Goal: Task Accomplishment & Management: Complete application form

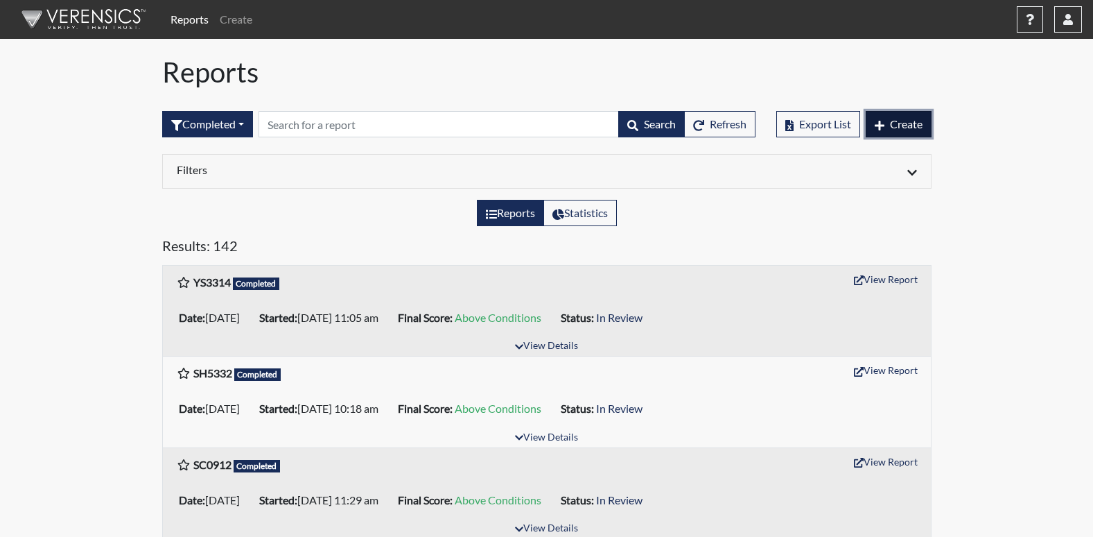
click at [899, 123] on span "Create" at bounding box center [906, 123] width 33 height 13
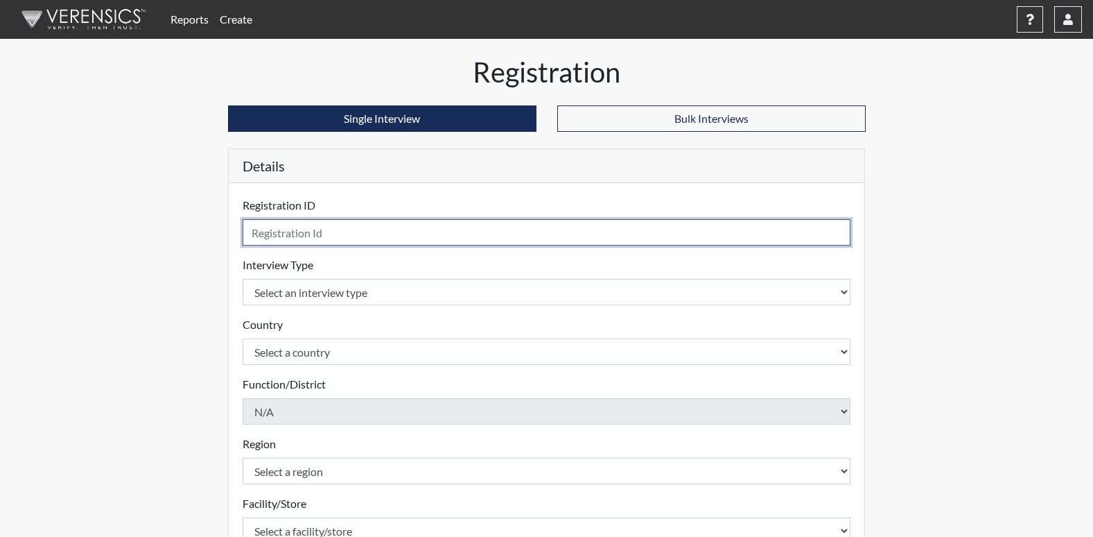
click at [291, 230] on input "text" at bounding box center [547, 232] width 609 height 26
type input "TH3923"
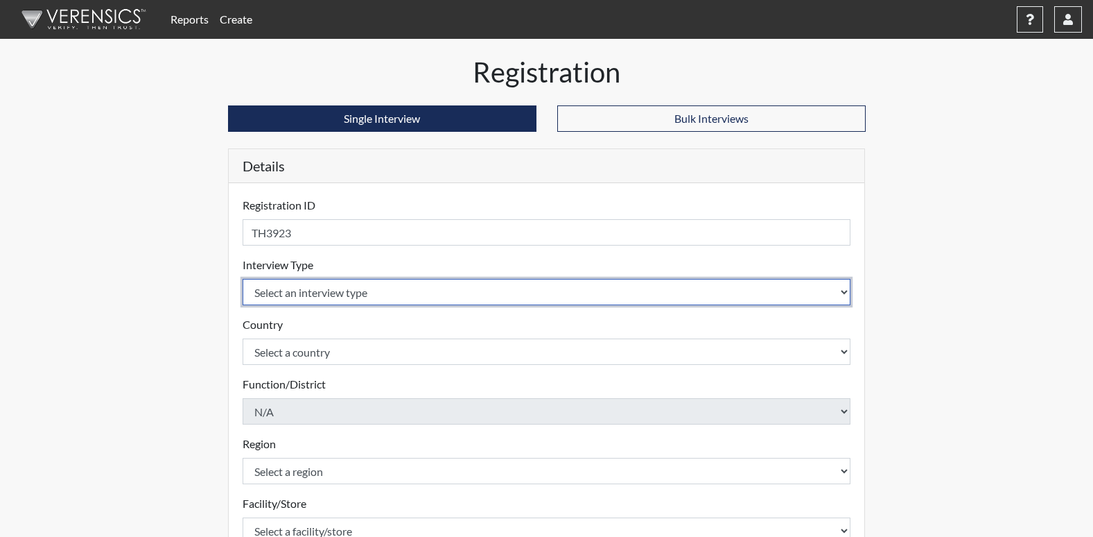
click at [304, 297] on select "Select an interview type Corrections Pre-Employment" at bounding box center [547, 292] width 609 height 26
select select "ff733e93-e1bf-11ea-9c9f-0eff0cf7eb8f"
click at [243, 279] on select "Select an interview type Corrections Pre-Employment" at bounding box center [547, 292] width 609 height 26
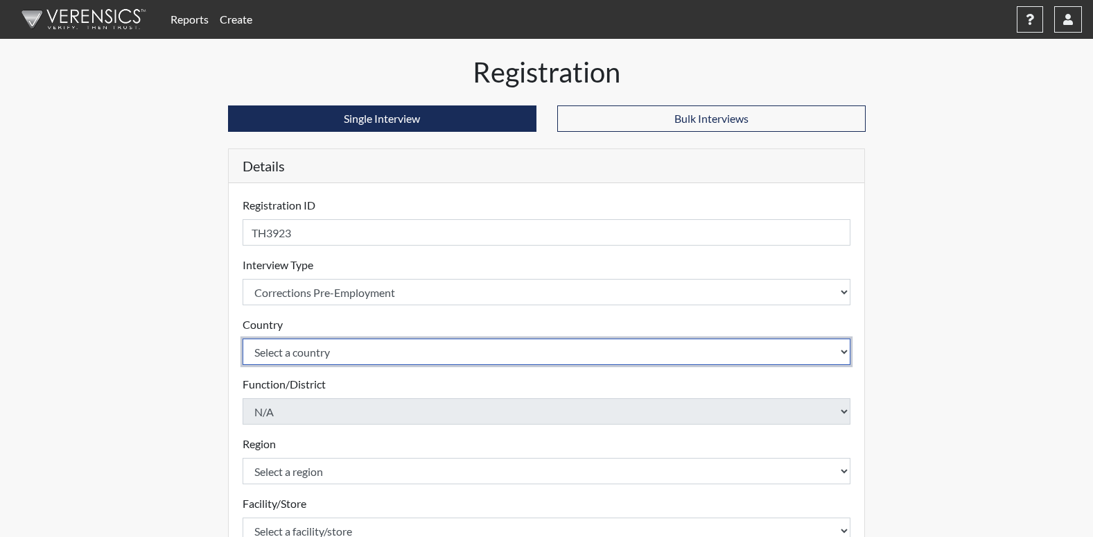
click at [299, 355] on select "Select a country [GEOGRAPHIC_DATA] [GEOGRAPHIC_DATA]" at bounding box center [547, 351] width 609 height 26
select select "united-states-of-[GEOGRAPHIC_DATA]"
click at [243, 338] on select "Select a country [GEOGRAPHIC_DATA] [GEOGRAPHIC_DATA]" at bounding box center [547, 351] width 609 height 26
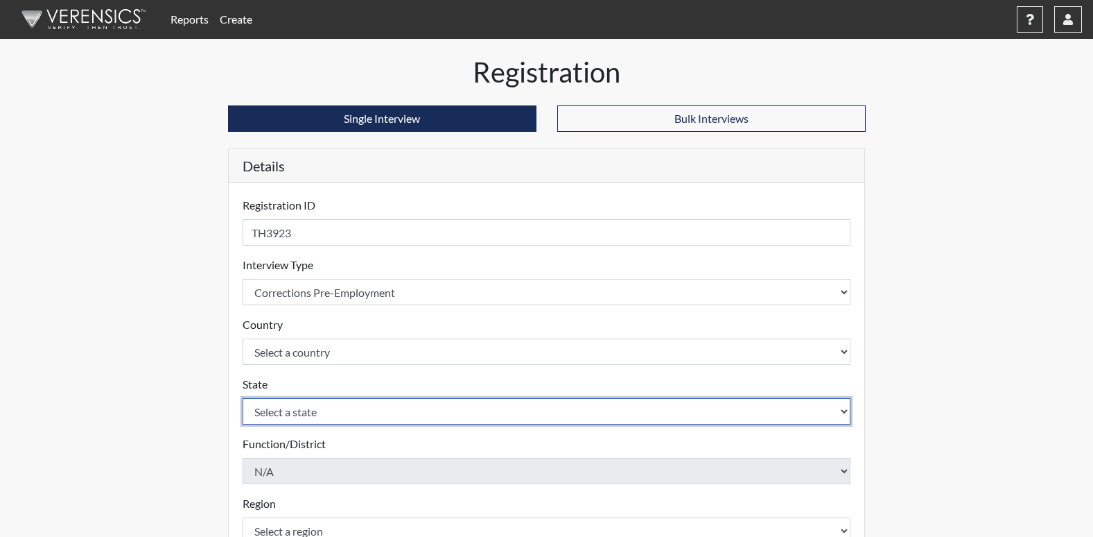
click at [302, 410] on select "Select a state [US_STATE] [US_STATE] [US_STATE] [US_STATE] [US_STATE] [US_STATE…" at bounding box center [547, 411] width 609 height 26
select select "GA"
click at [243, 398] on select "Select a state [US_STATE] [US_STATE] [US_STATE] [US_STATE] [US_STATE] [US_STATE…" at bounding box center [547, 411] width 609 height 26
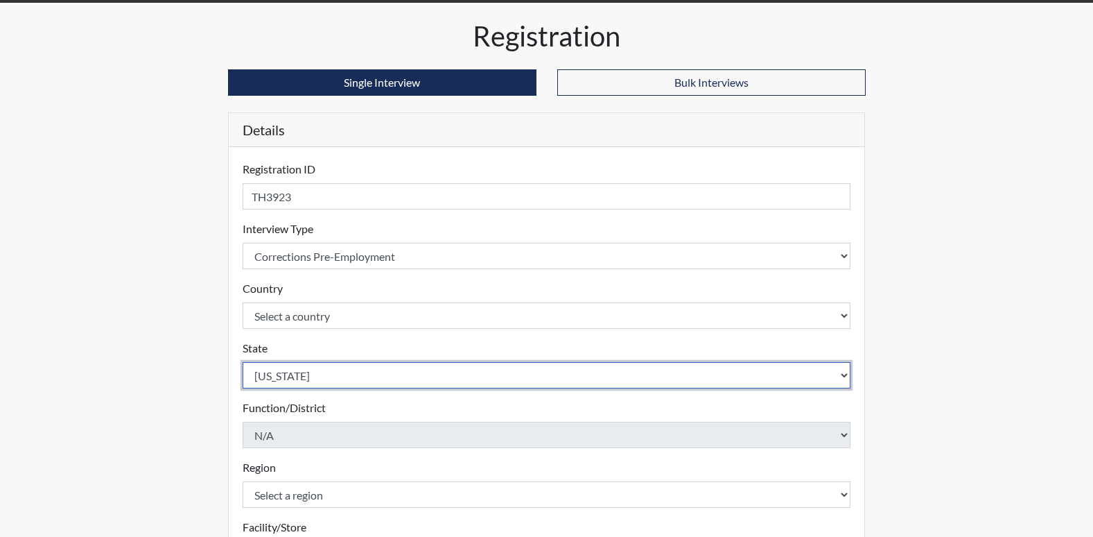
scroll to position [69, 0]
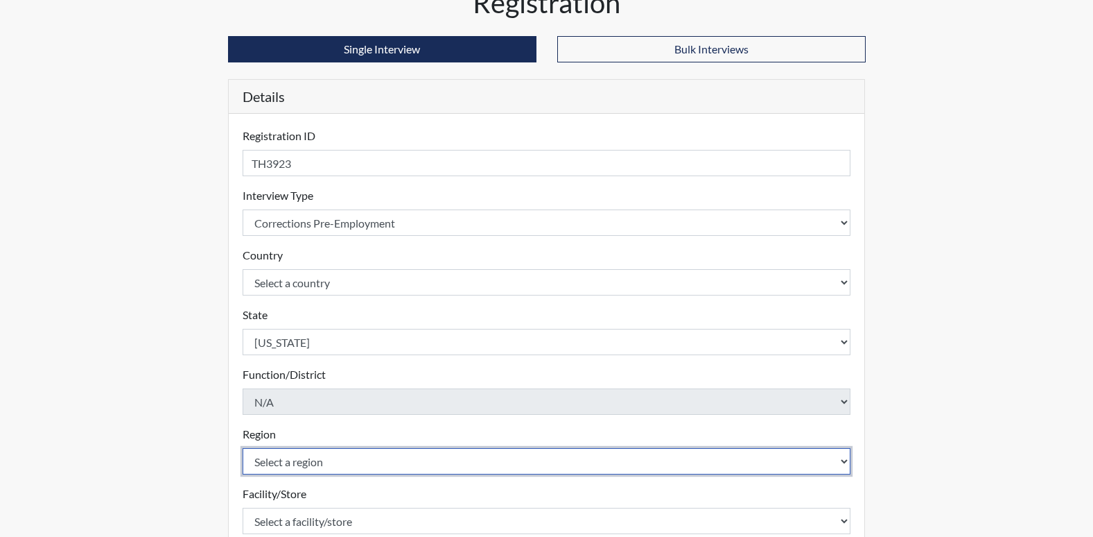
click at [286, 460] on select "Select a region [GEOGRAPHIC_DATA]" at bounding box center [547, 461] width 609 height 26
select select "8bdab1f8-09d2-48bf-ae6d-f2dae3084107"
click at [243, 448] on select "Select a region [GEOGRAPHIC_DATA]" at bounding box center [547, 461] width 609 height 26
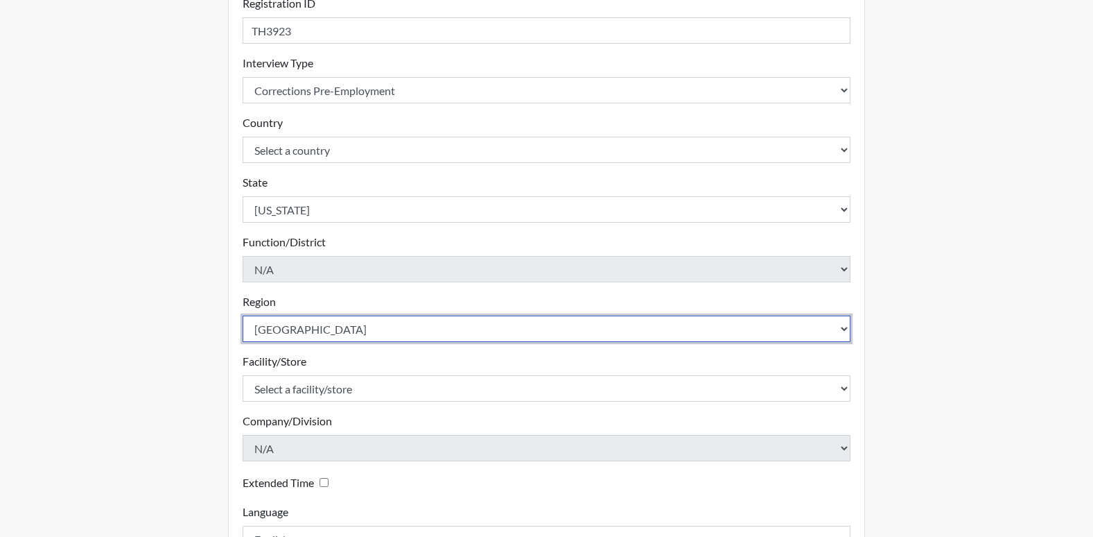
scroll to position [208, 0]
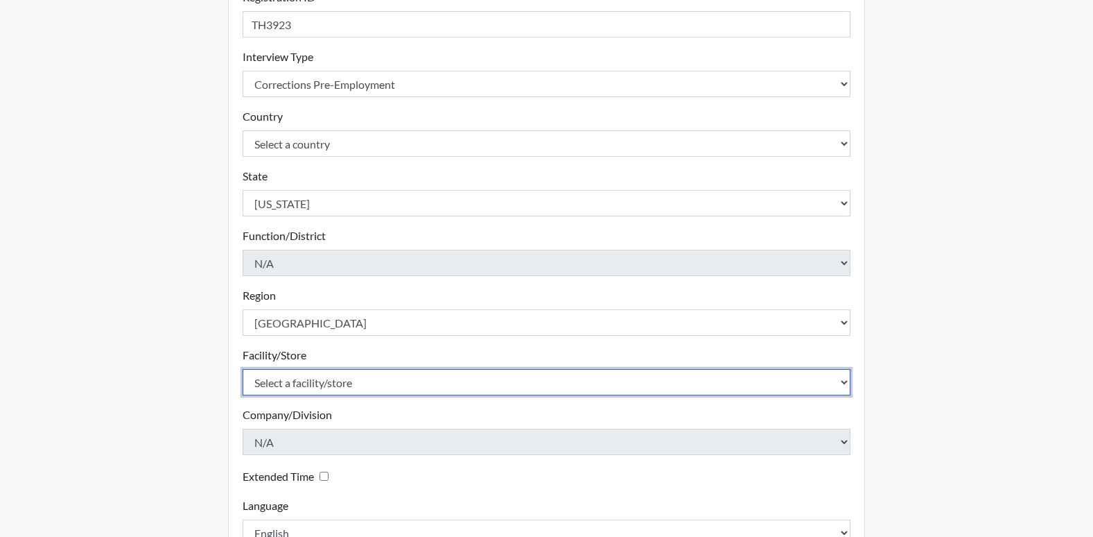
click at [310, 389] on select "Select a facility/store [US_STATE][GEOGRAPHIC_DATA]" at bounding box center [547, 382] width 609 height 26
select select "fe407943-bc9d-4ba8-82b2-0fc87c71e18f"
click at [243, 369] on select "Select a facility/store [US_STATE][GEOGRAPHIC_DATA]" at bounding box center [547, 382] width 609 height 26
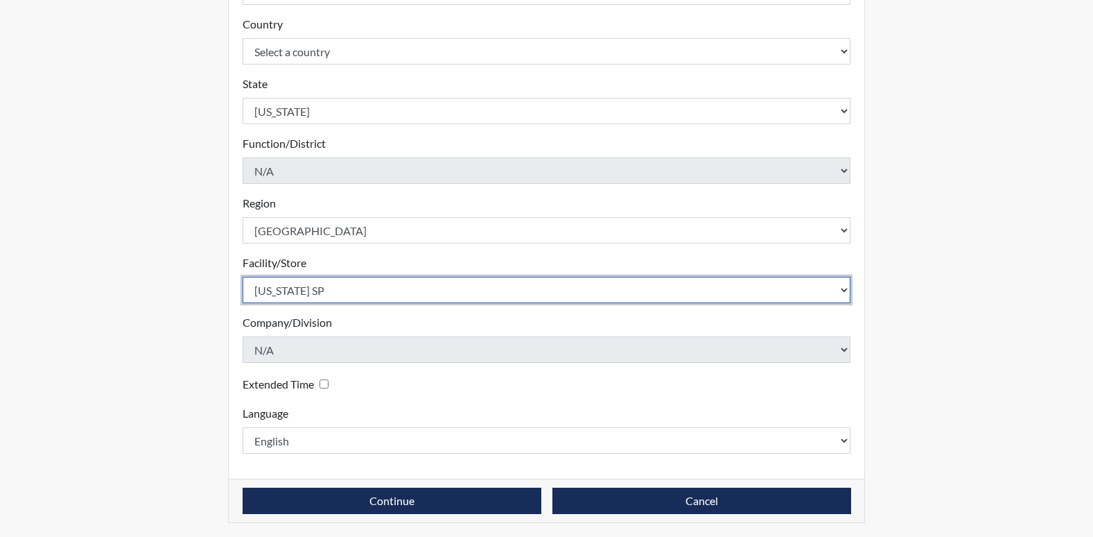
scroll to position [303, 0]
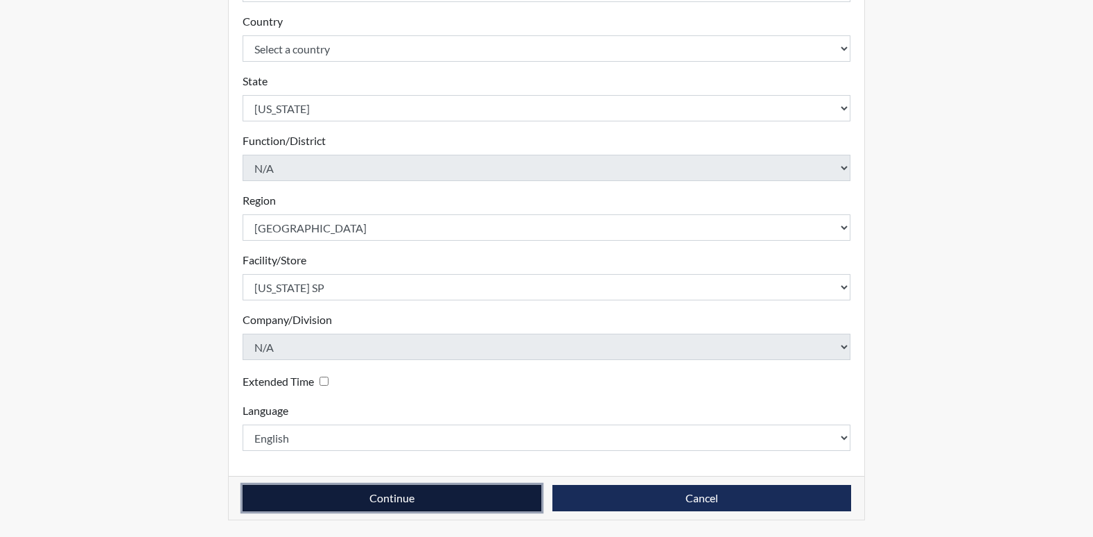
click at [351, 495] on button "Continue" at bounding box center [392, 498] width 299 height 26
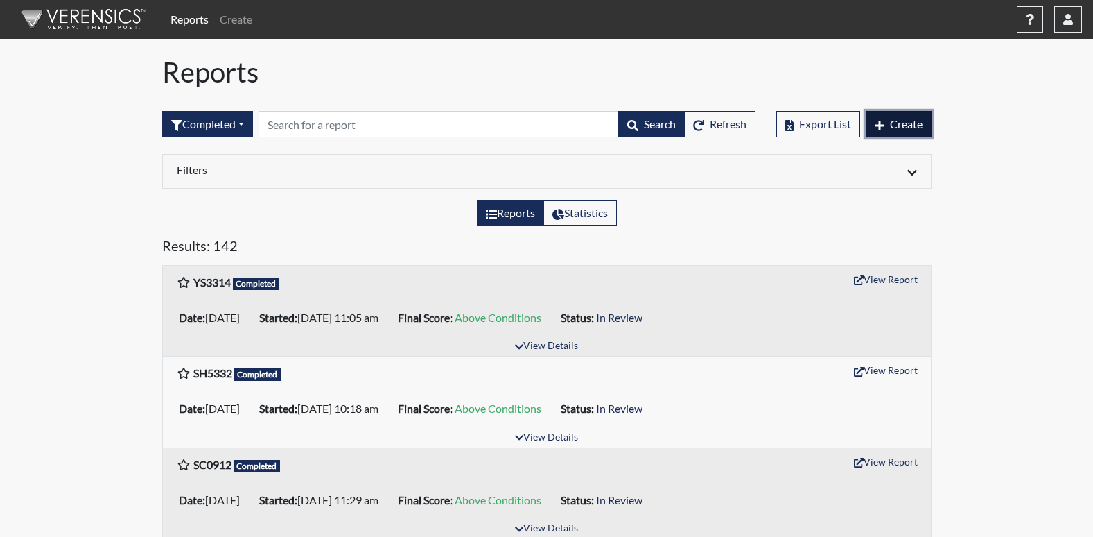
click at [893, 123] on span "Create" at bounding box center [906, 123] width 33 height 13
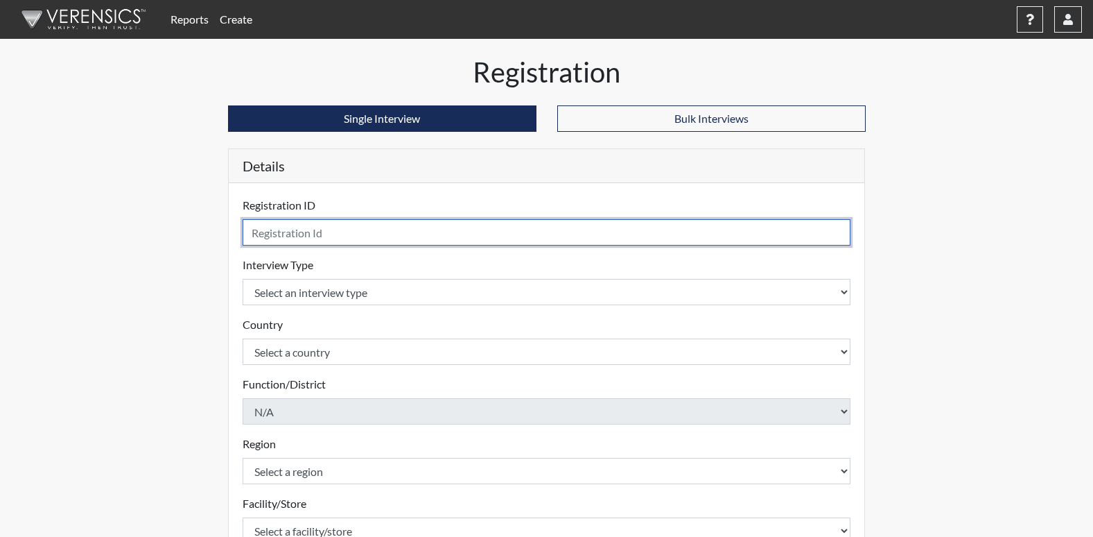
click at [291, 234] on input "text" at bounding box center [547, 232] width 609 height 26
type input "TH3923"
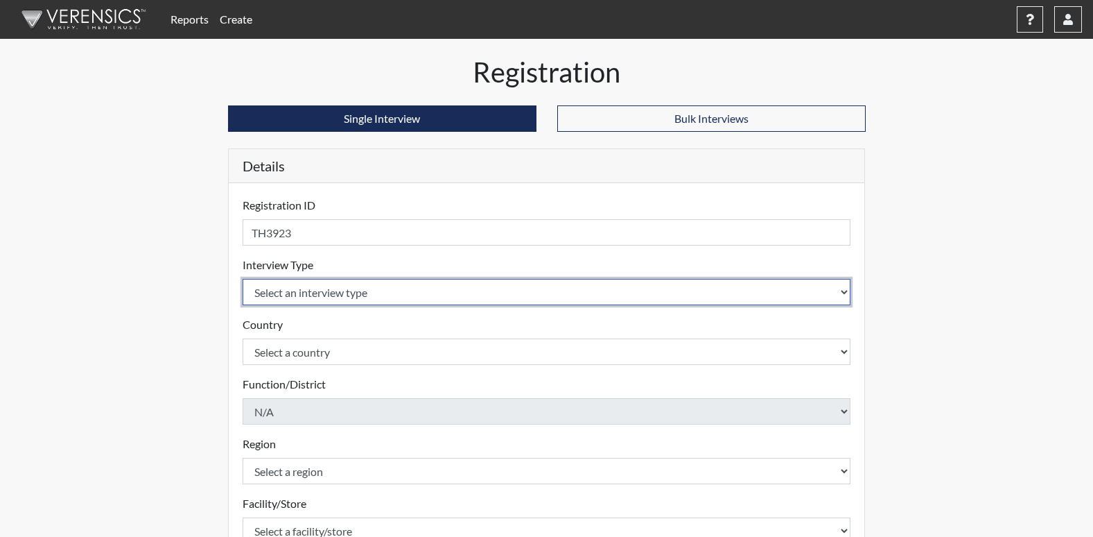
click at [274, 296] on select "Select an interview type Corrections Pre-Employment" at bounding box center [547, 292] width 609 height 26
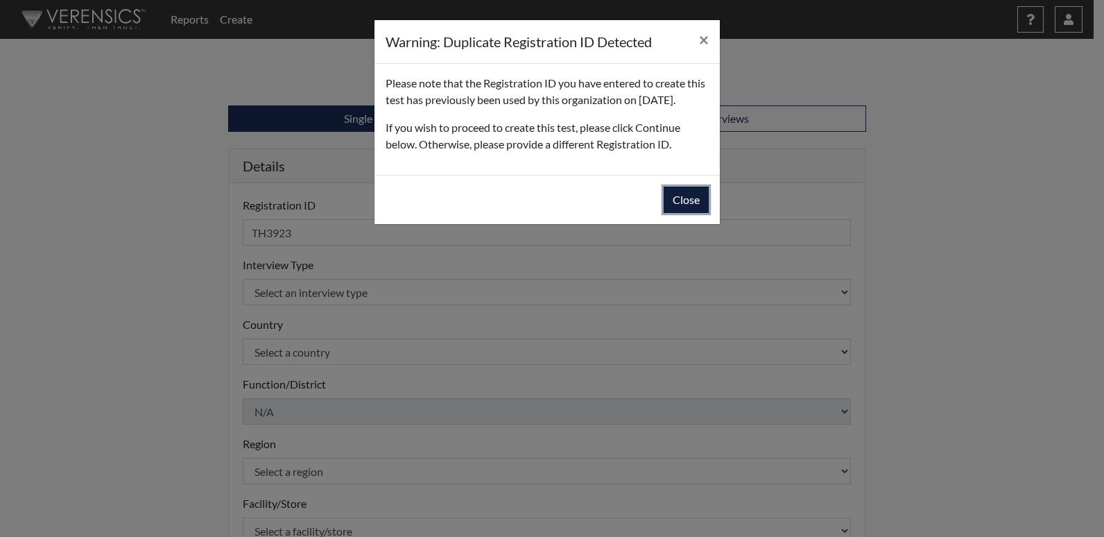
click at [691, 213] on button "Close" at bounding box center [686, 200] width 45 height 26
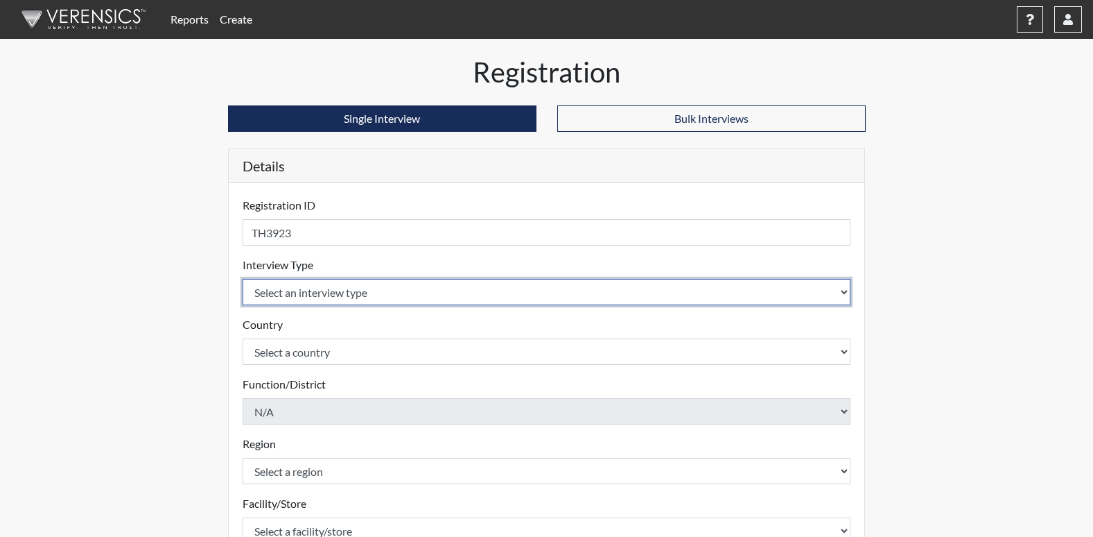
click at [307, 291] on select "Select an interview type Corrections Pre-Employment" at bounding box center [547, 292] width 609 height 26
select select "ff733e93-e1bf-11ea-9c9f-0eff0cf7eb8f"
click at [243, 279] on select "Select an interview type Corrections Pre-Employment" at bounding box center [547, 292] width 609 height 26
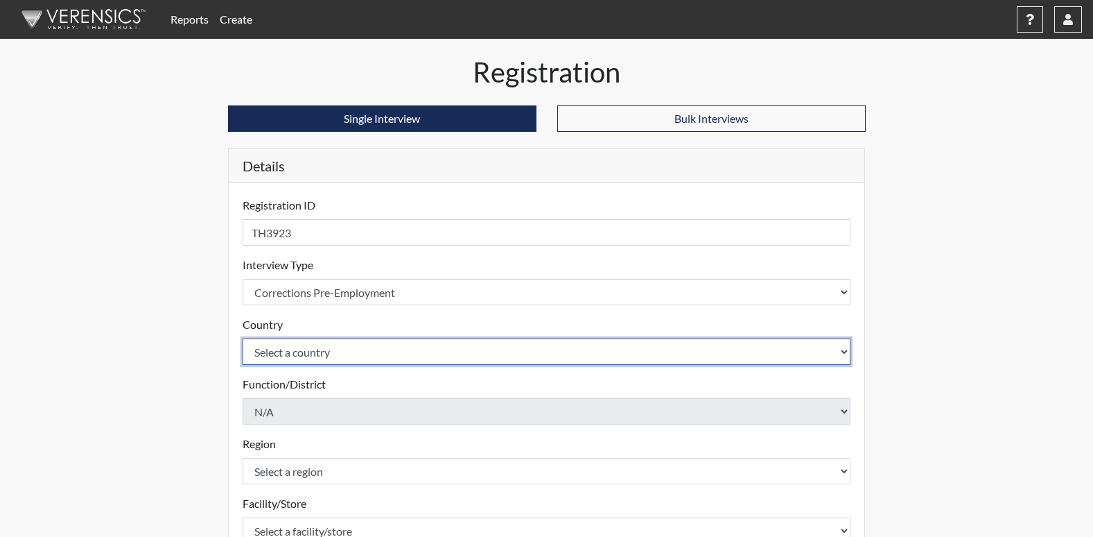
click at [302, 354] on select "Select a country [GEOGRAPHIC_DATA] [GEOGRAPHIC_DATA]" at bounding box center [547, 351] width 609 height 26
select select "united-states-of-[GEOGRAPHIC_DATA]"
click at [243, 338] on select "Select a country [GEOGRAPHIC_DATA] [GEOGRAPHIC_DATA]" at bounding box center [547, 351] width 609 height 26
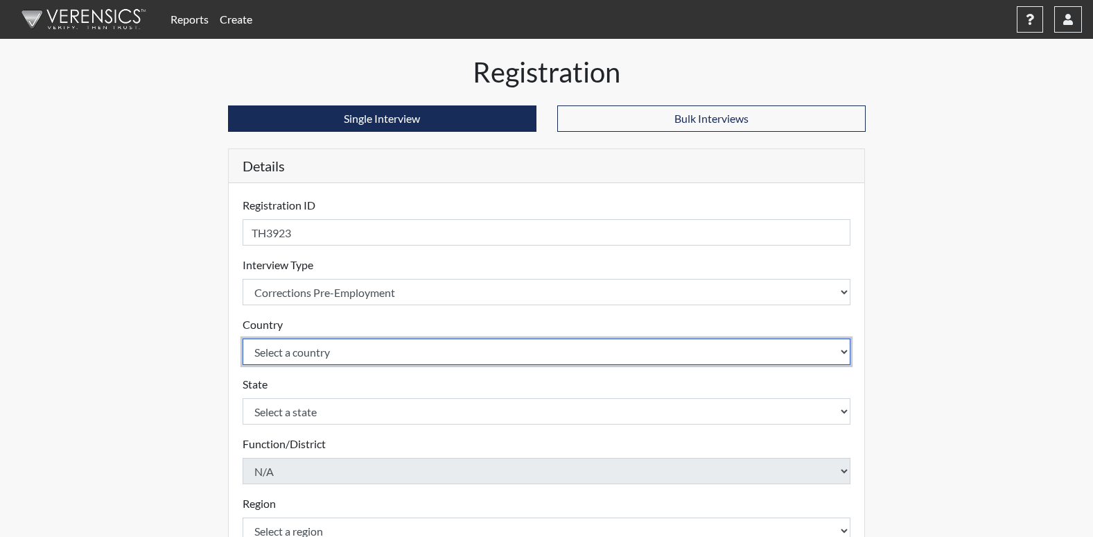
scroll to position [69, 0]
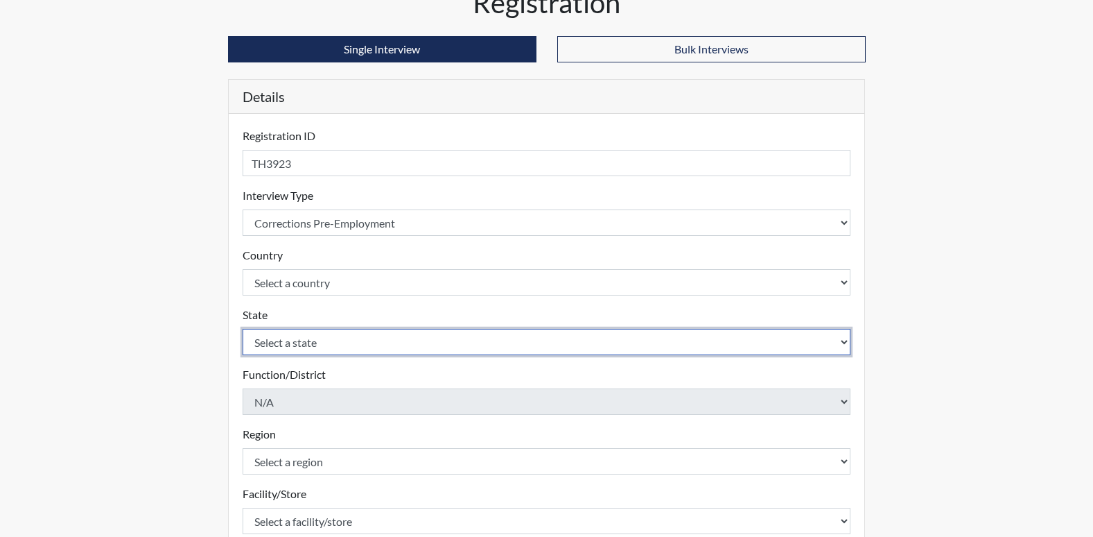
click at [314, 341] on select "Select a state [US_STATE] [US_STATE] [US_STATE] [US_STATE] [US_STATE] [US_STATE…" at bounding box center [547, 342] width 609 height 26
select select "GA"
click at [243, 329] on select "Select a state [US_STATE] [US_STATE] [US_STATE] [US_STATE] [US_STATE] [US_STATE…" at bounding box center [547, 342] width 609 height 26
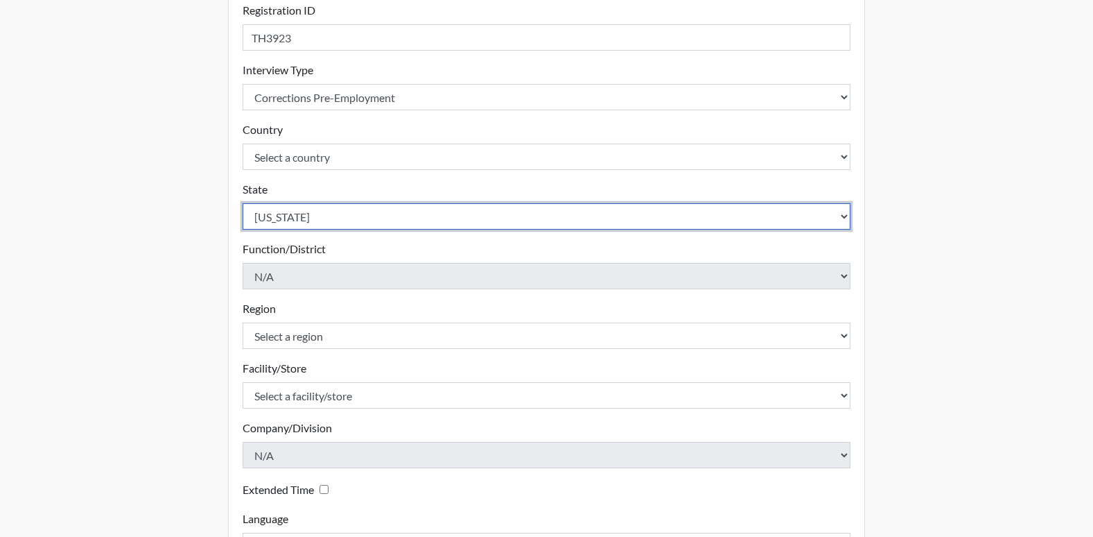
scroll to position [208, 0]
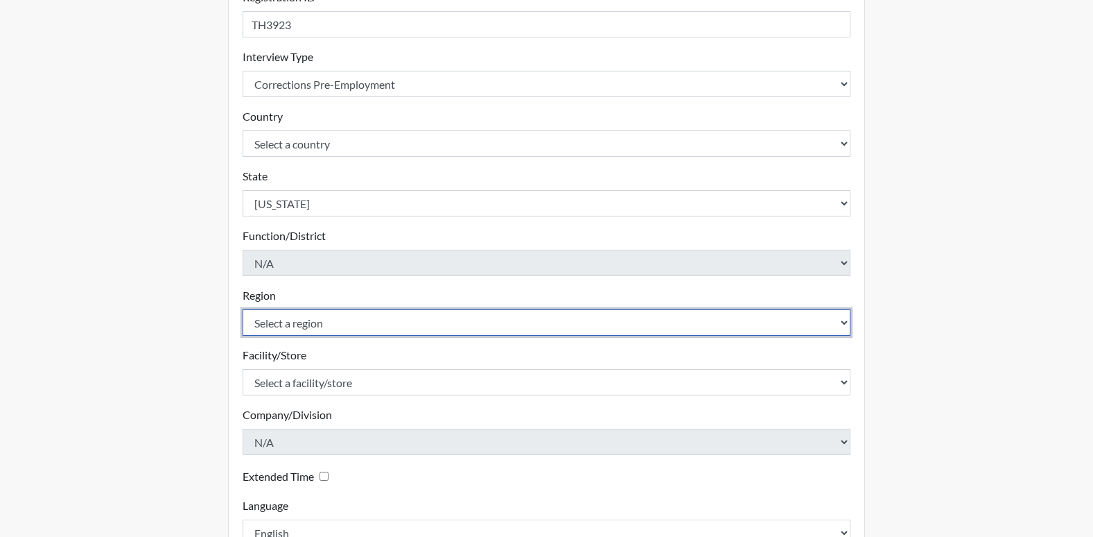
click at [320, 325] on select "Select a region [GEOGRAPHIC_DATA]" at bounding box center [547, 322] width 609 height 26
select select "8bdab1f8-09d2-48bf-ae6d-f2dae3084107"
click at [243, 309] on select "Select a region [GEOGRAPHIC_DATA]" at bounding box center [547, 322] width 609 height 26
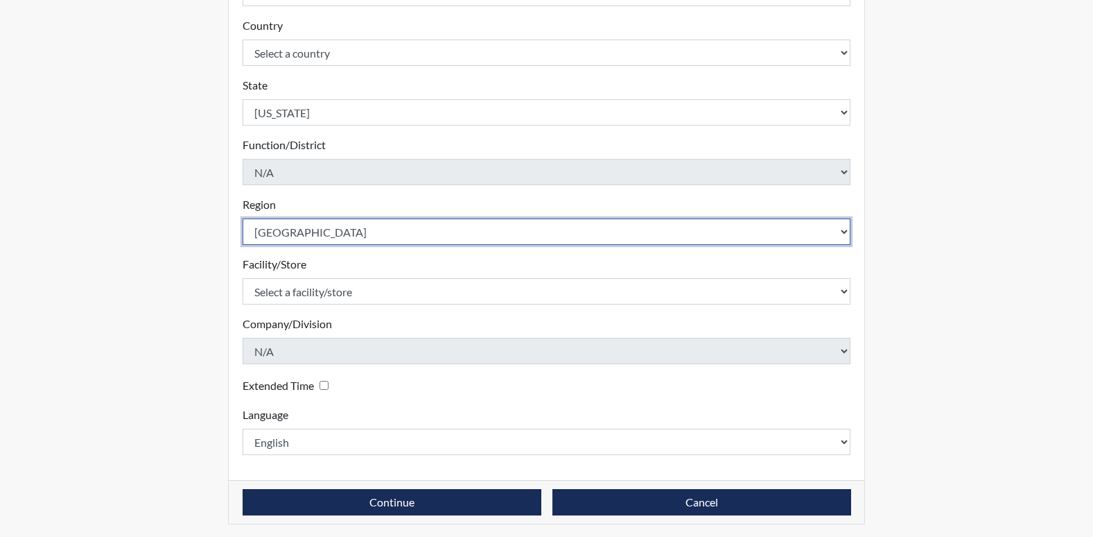
scroll to position [303, 0]
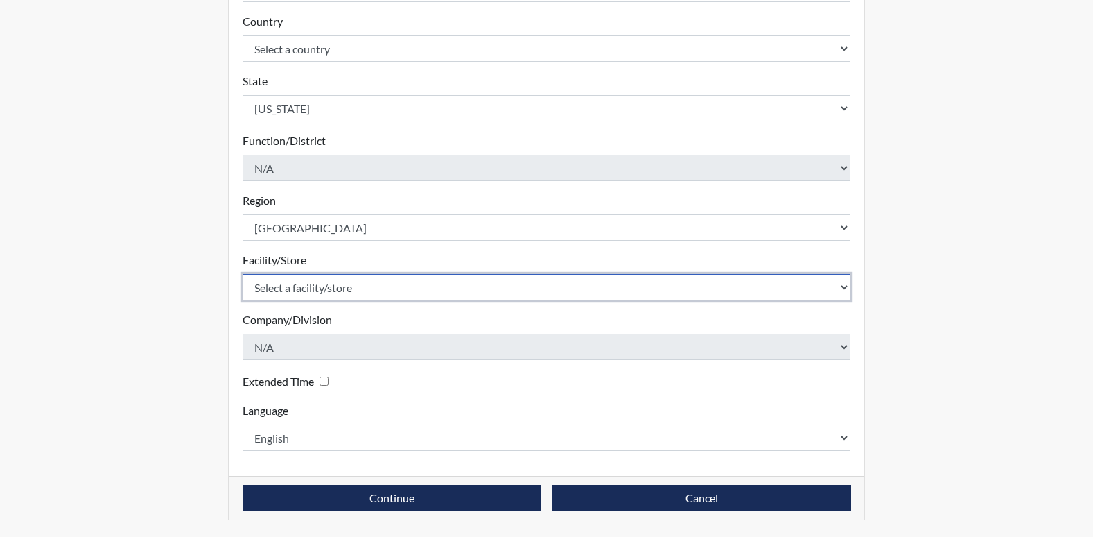
click at [343, 288] on select "Select a facility/store [US_STATE][GEOGRAPHIC_DATA]" at bounding box center [547, 287] width 609 height 26
select select "fe407943-bc9d-4ba8-82b2-0fc87c71e18f"
click at [243, 274] on select "Select a facility/store [US_STATE][GEOGRAPHIC_DATA]" at bounding box center [547, 287] width 609 height 26
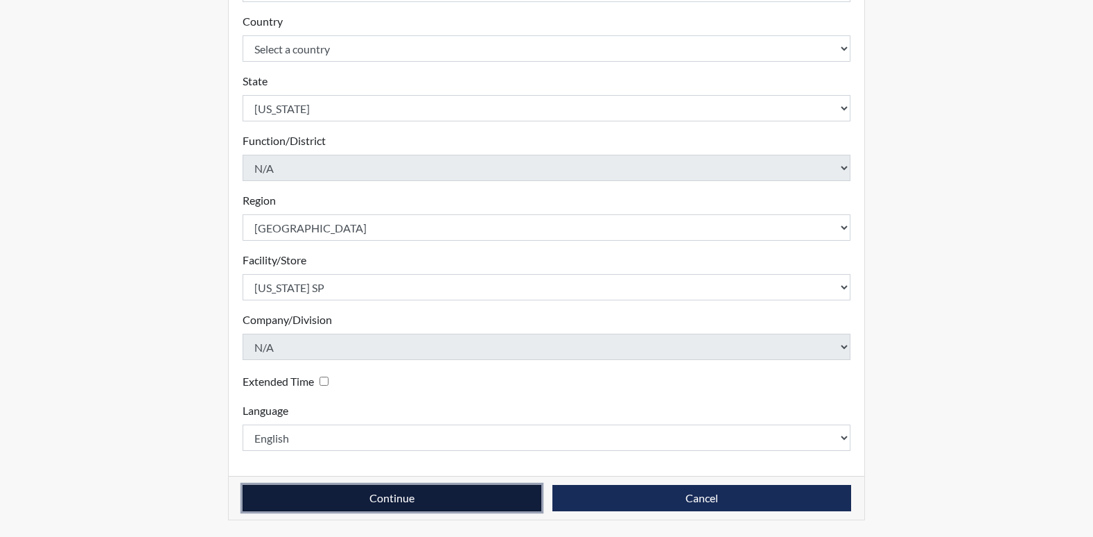
click at [463, 499] on button "Continue" at bounding box center [392, 498] width 299 height 26
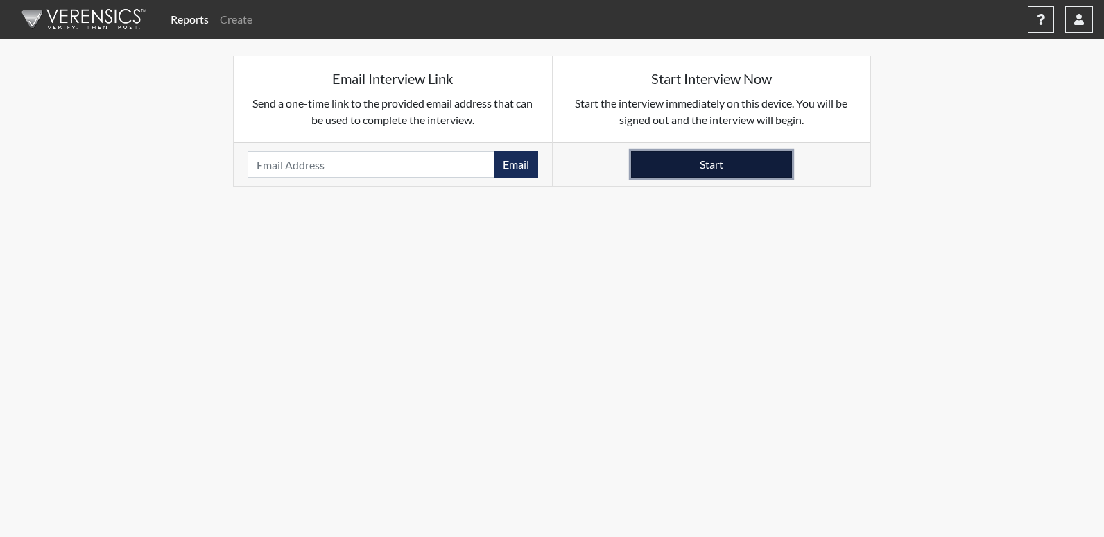
click at [706, 166] on button "Start" at bounding box center [711, 164] width 161 height 26
